Goal: Find specific page/section: Find specific page/section

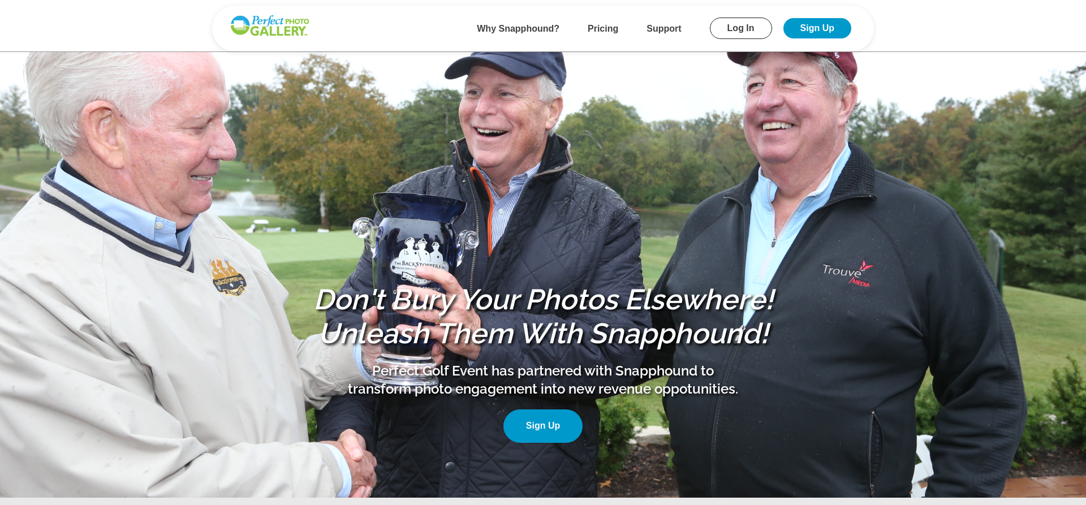
click at [754, 32] on link "Log In" at bounding box center [741, 28] width 62 height 21
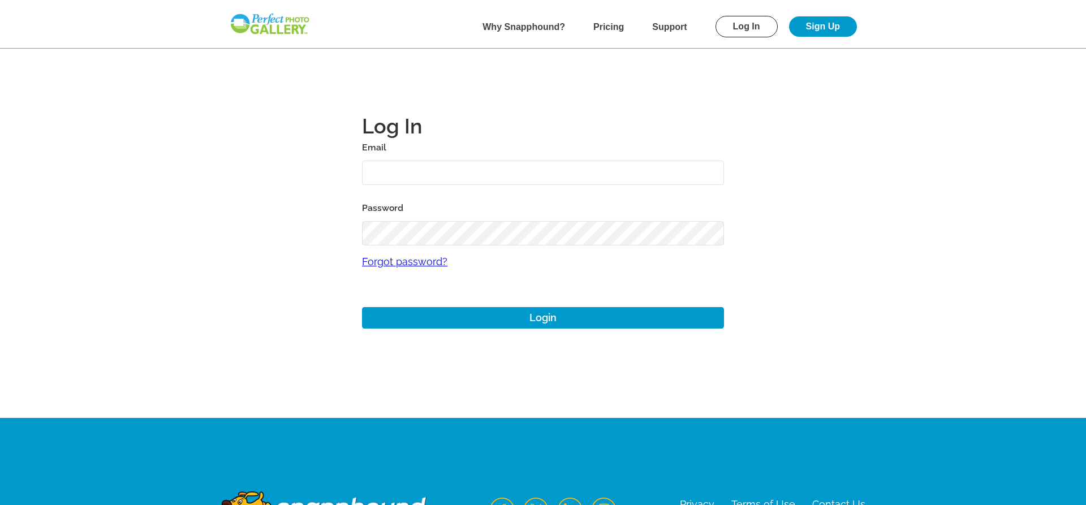
type input "[PERSON_NAME][EMAIL_ADDRESS][DOMAIN_NAME]"
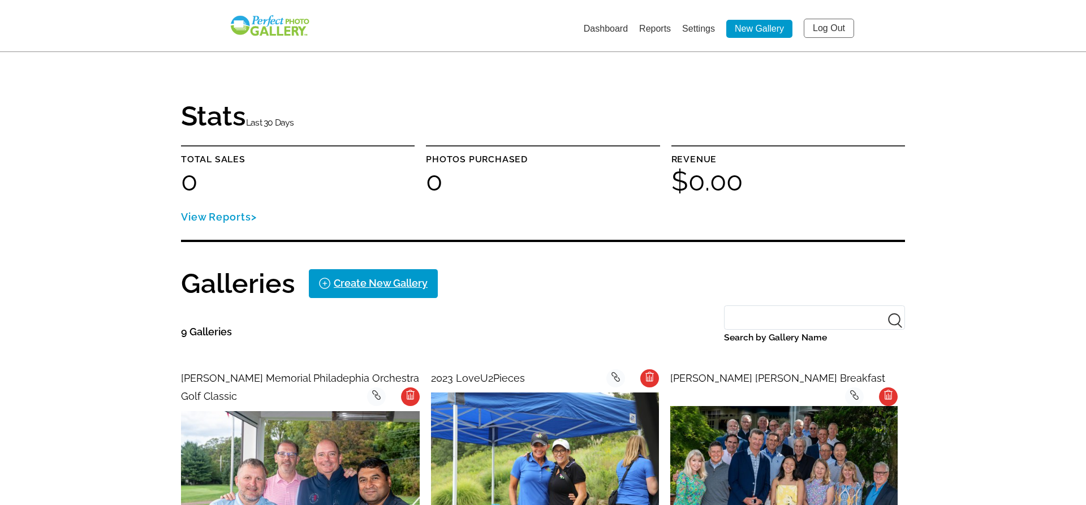
click at [820, 24] on link "Log Out" at bounding box center [829, 28] width 50 height 19
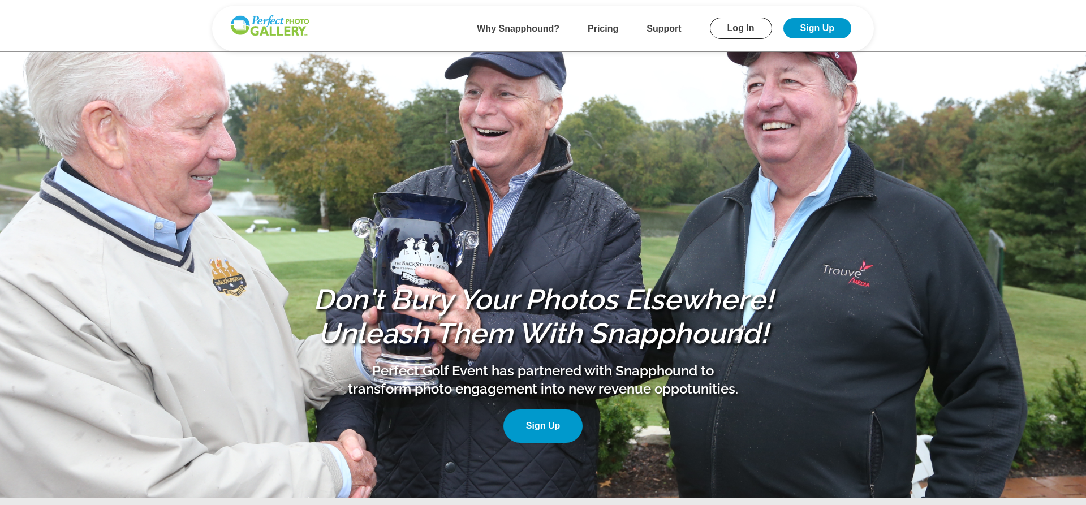
click at [759, 27] on link "Log In" at bounding box center [741, 28] width 62 height 21
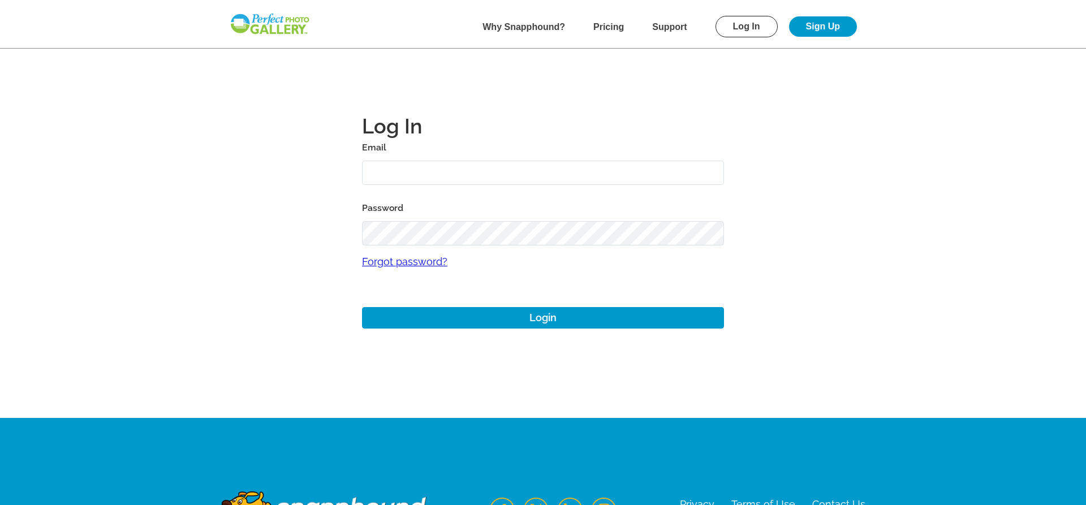
type input "[EMAIL_ADDRESS][DOMAIN_NAME]"
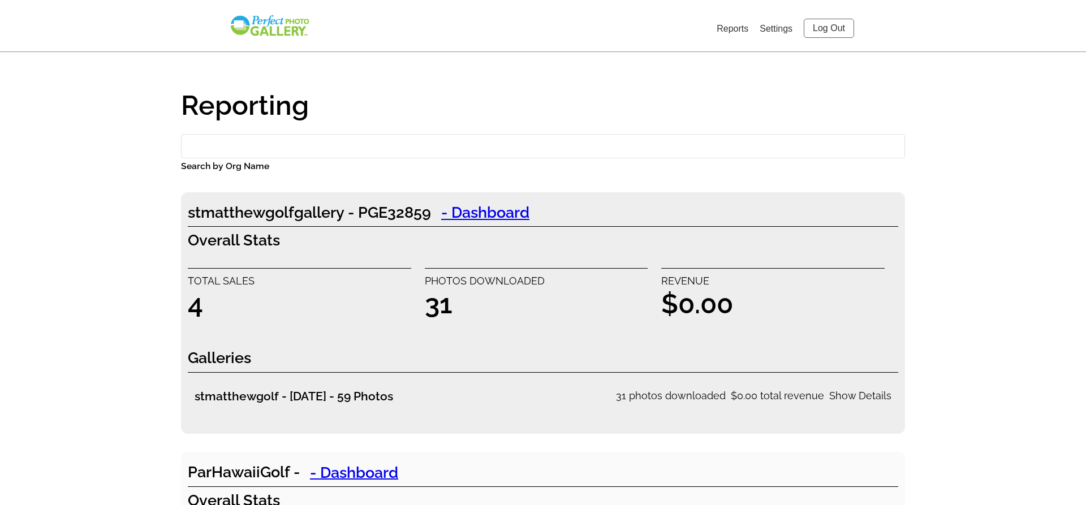
click at [312, 140] on input "Search by Org Name" at bounding box center [543, 146] width 724 height 24
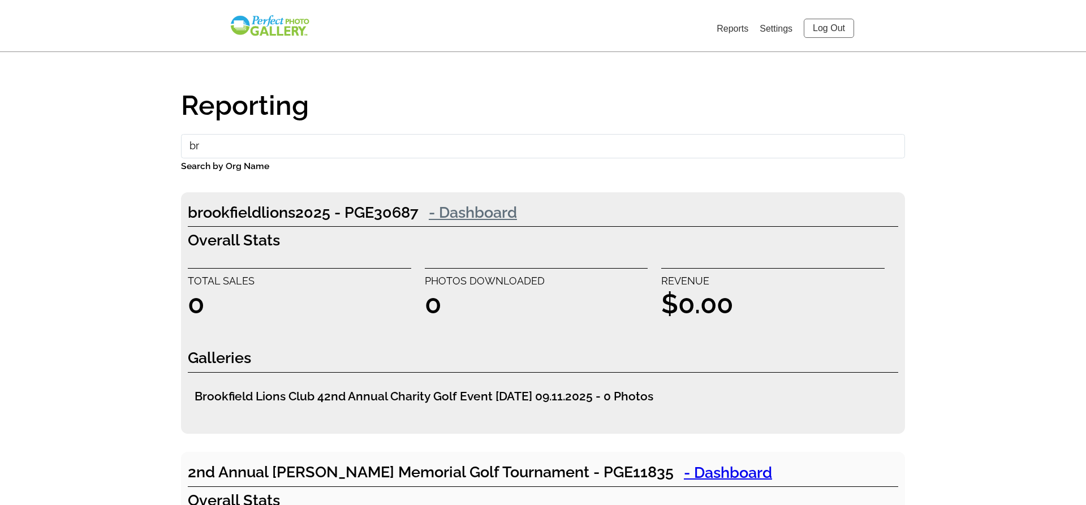
type input "br"
click at [472, 213] on link "- Dashboard" at bounding box center [473, 212] width 109 height 23
